Goal: Transaction & Acquisition: Purchase product/service

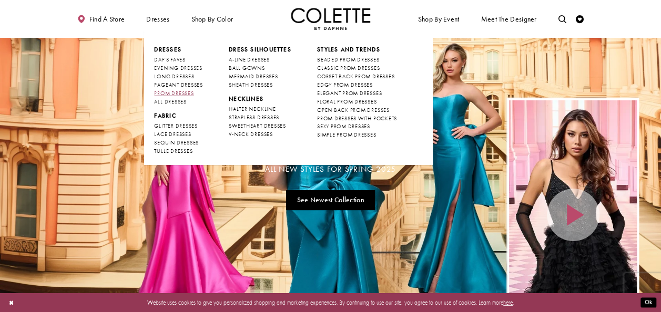
click at [177, 93] on span "PROM DRESSES" at bounding box center [173, 93] width 39 height 7
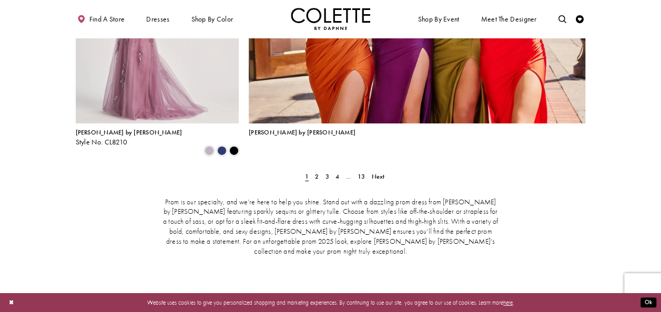
scroll to position [1841, 0]
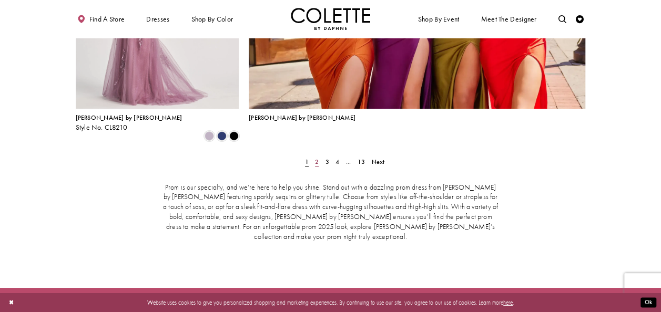
click at [315, 158] on span "2" at bounding box center [317, 162] width 4 height 8
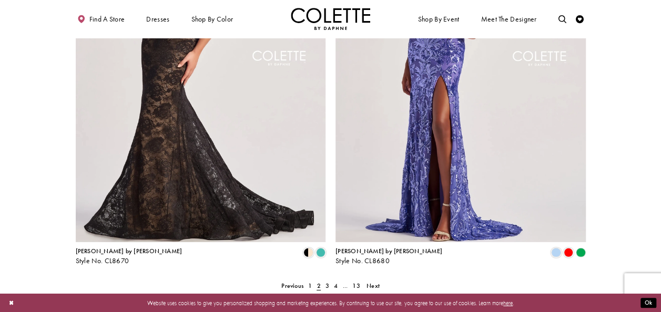
scroll to position [1571, 0]
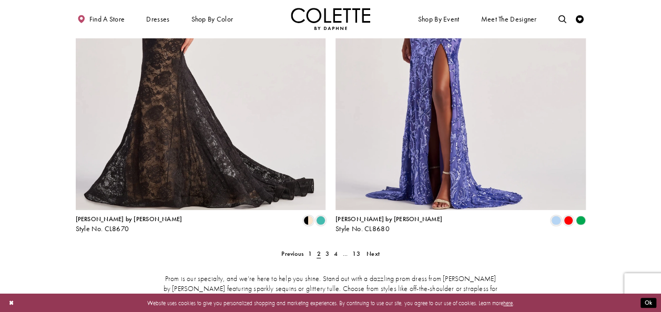
click at [320, 250] on span "2" at bounding box center [319, 254] width 4 height 8
click at [318, 250] on span "2" at bounding box center [319, 254] width 4 height 8
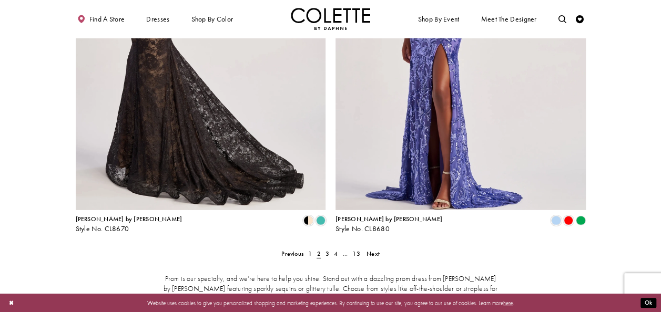
scroll to position [1624, 0]
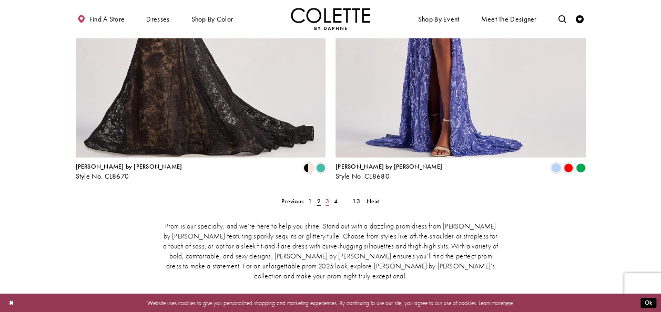
click at [328, 197] on span "3" at bounding box center [328, 201] width 4 height 8
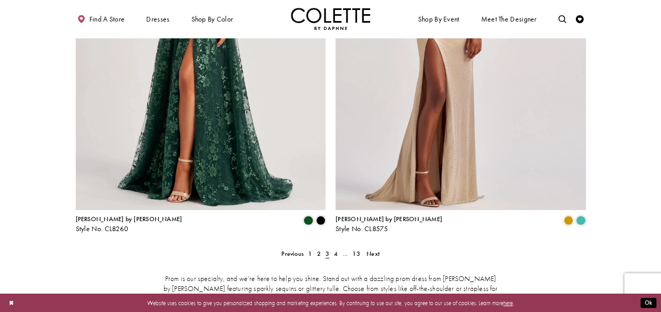
scroll to position [1677, 0]
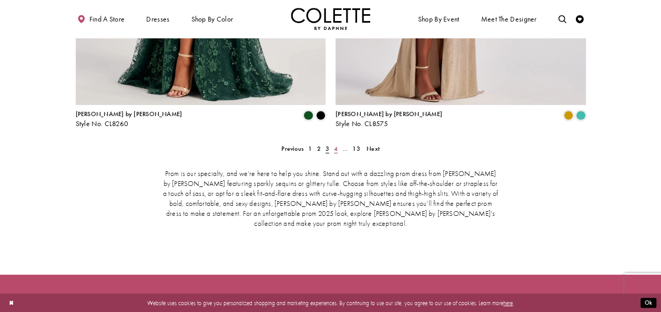
click at [334, 145] on span "4" at bounding box center [336, 149] width 4 height 8
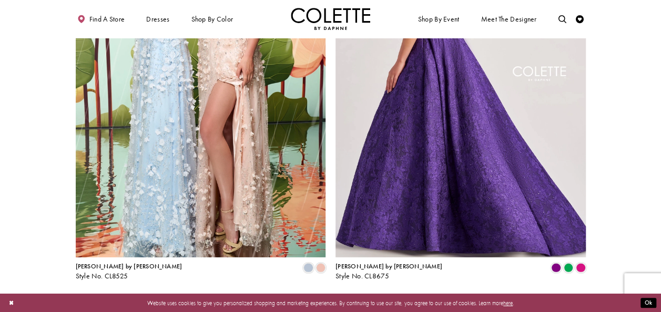
scroll to position [1571, 0]
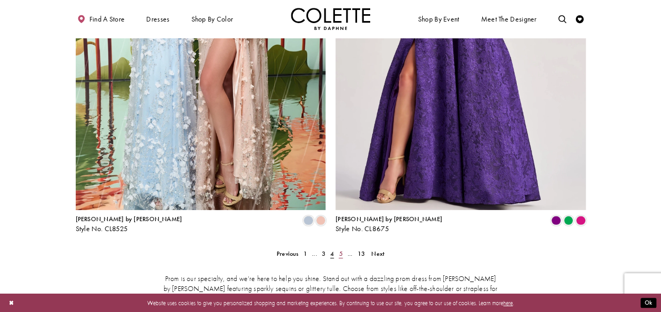
click at [341, 250] on span "5" at bounding box center [341, 254] width 4 height 8
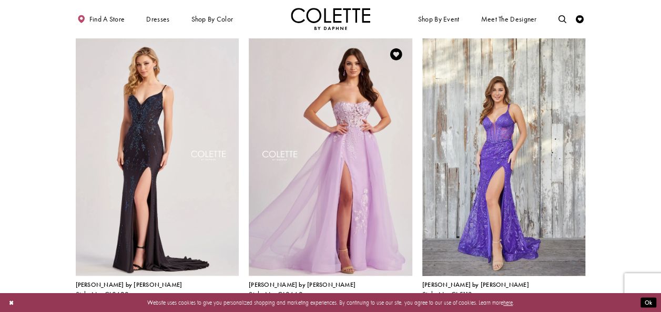
scroll to position [257, 0]
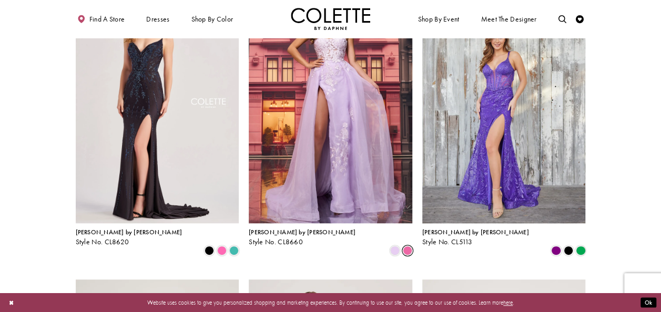
click at [409, 246] on span "Product List" at bounding box center [407, 250] width 9 height 9
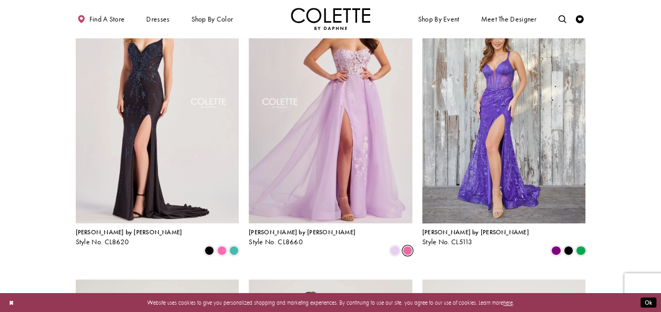
click at [333, 129] on img "Visit Colette by Daphne Style No. CL8660 Page" at bounding box center [331, 105] width 164 height 238
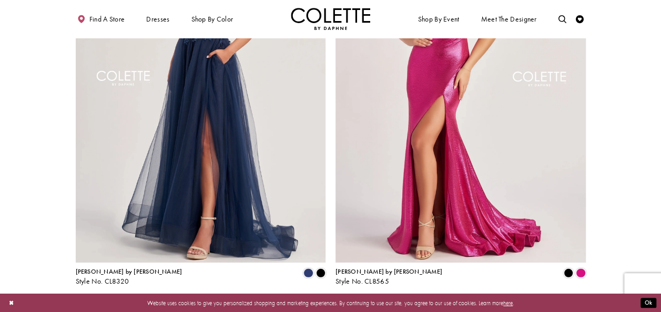
scroll to position [1571, 0]
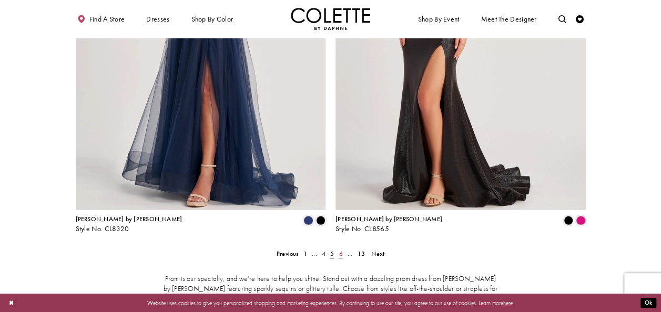
click at [341, 250] on span "6" at bounding box center [341, 254] width 4 height 8
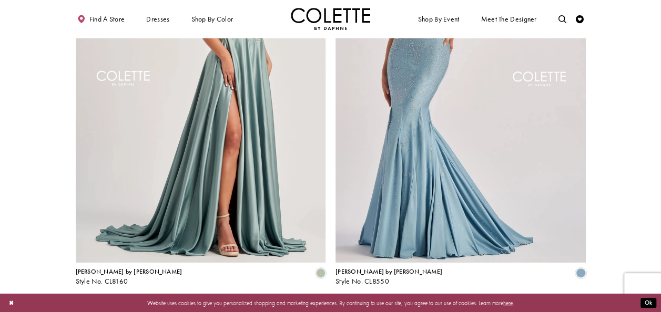
scroll to position [1624, 0]
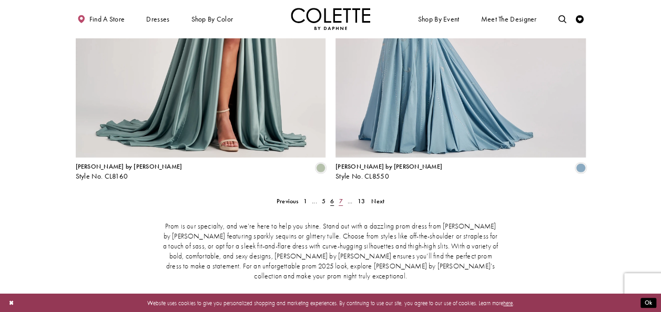
click at [339, 197] on span "7" at bounding box center [341, 201] width 4 height 8
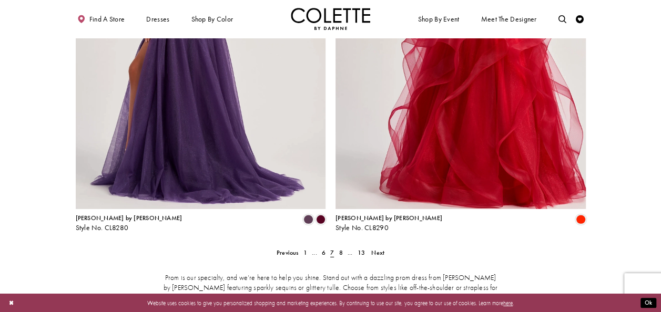
scroll to position [1624, 0]
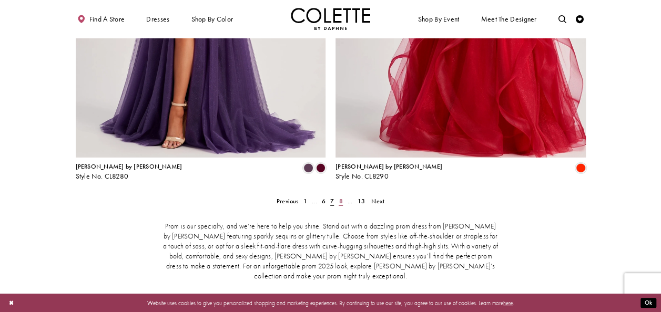
click at [341, 197] on span "8" at bounding box center [341, 201] width 4 height 8
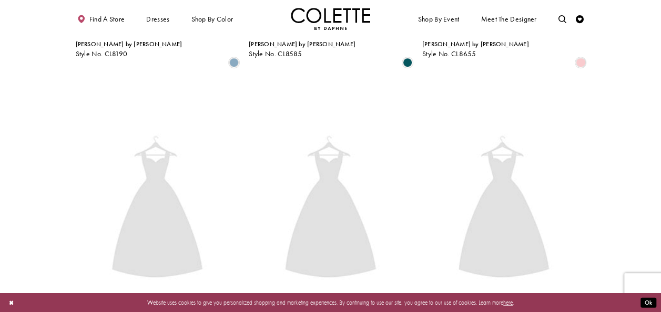
scroll to position [204, 0]
